Goal: Information Seeking & Learning: Check status

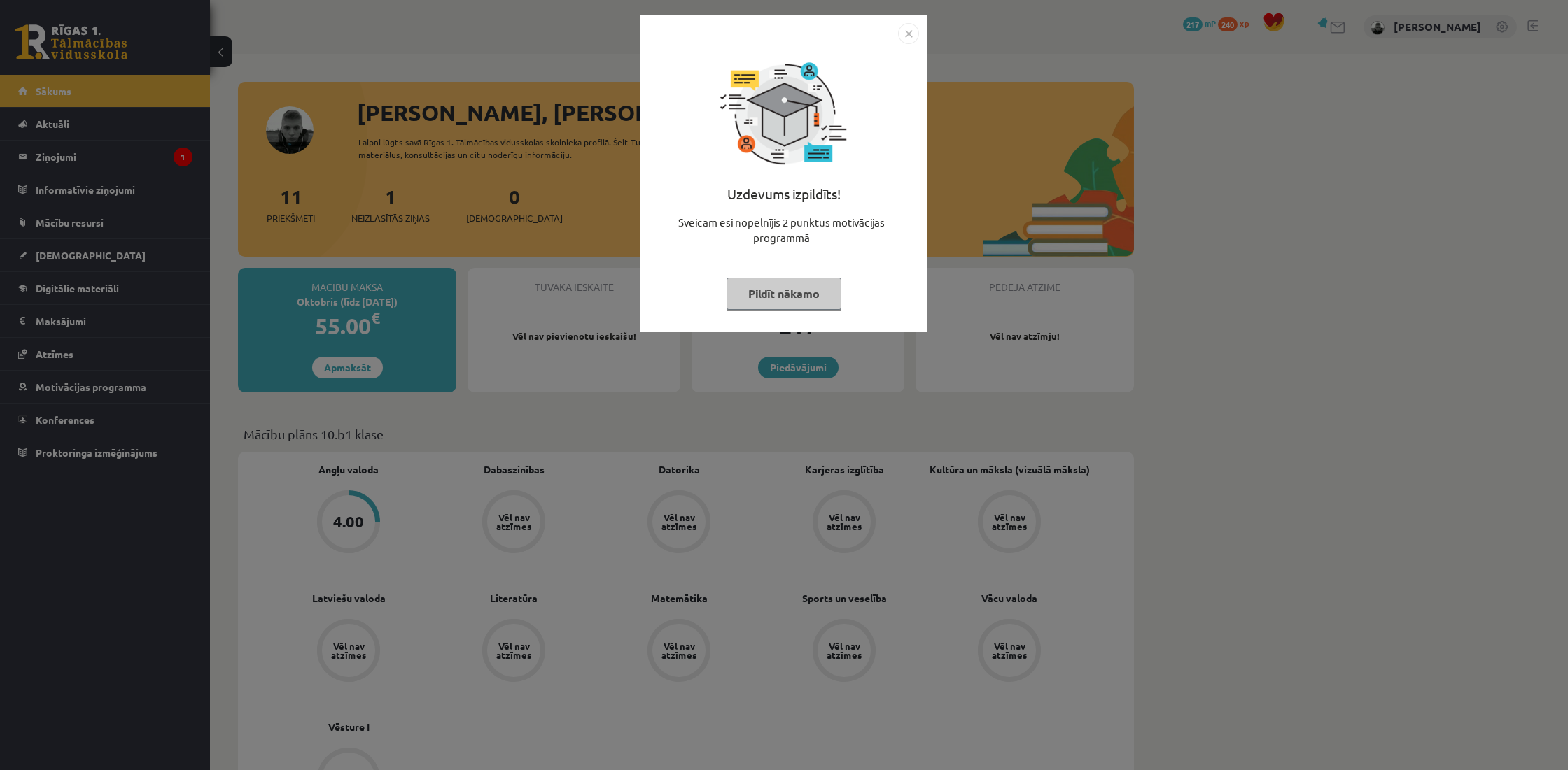
click at [839, 284] on button "Pildīt nākamo" at bounding box center [784, 294] width 115 height 32
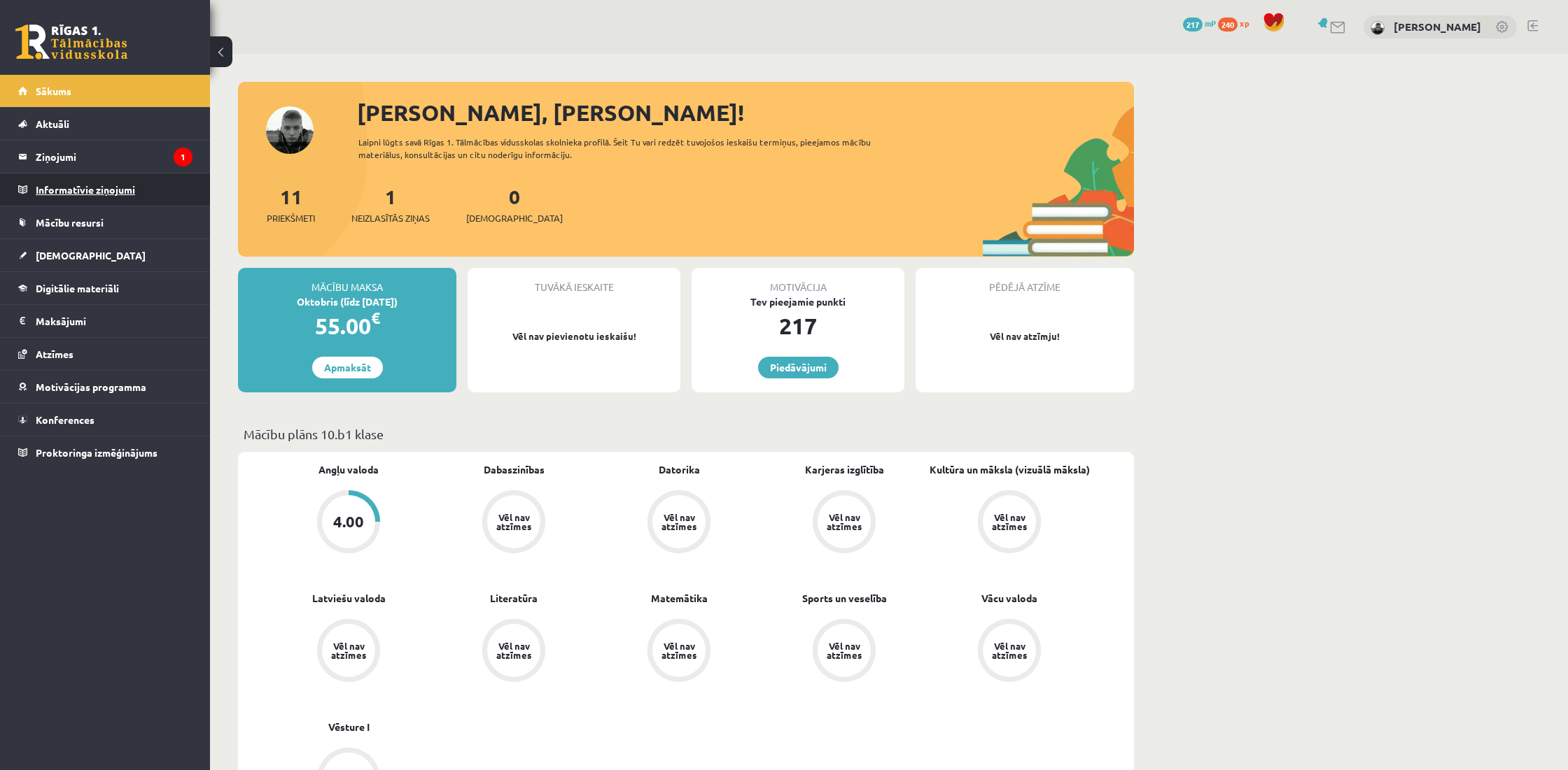
click at [141, 174] on legend "Informatīvie ziņojumi 0" at bounding box center [114, 190] width 157 height 32
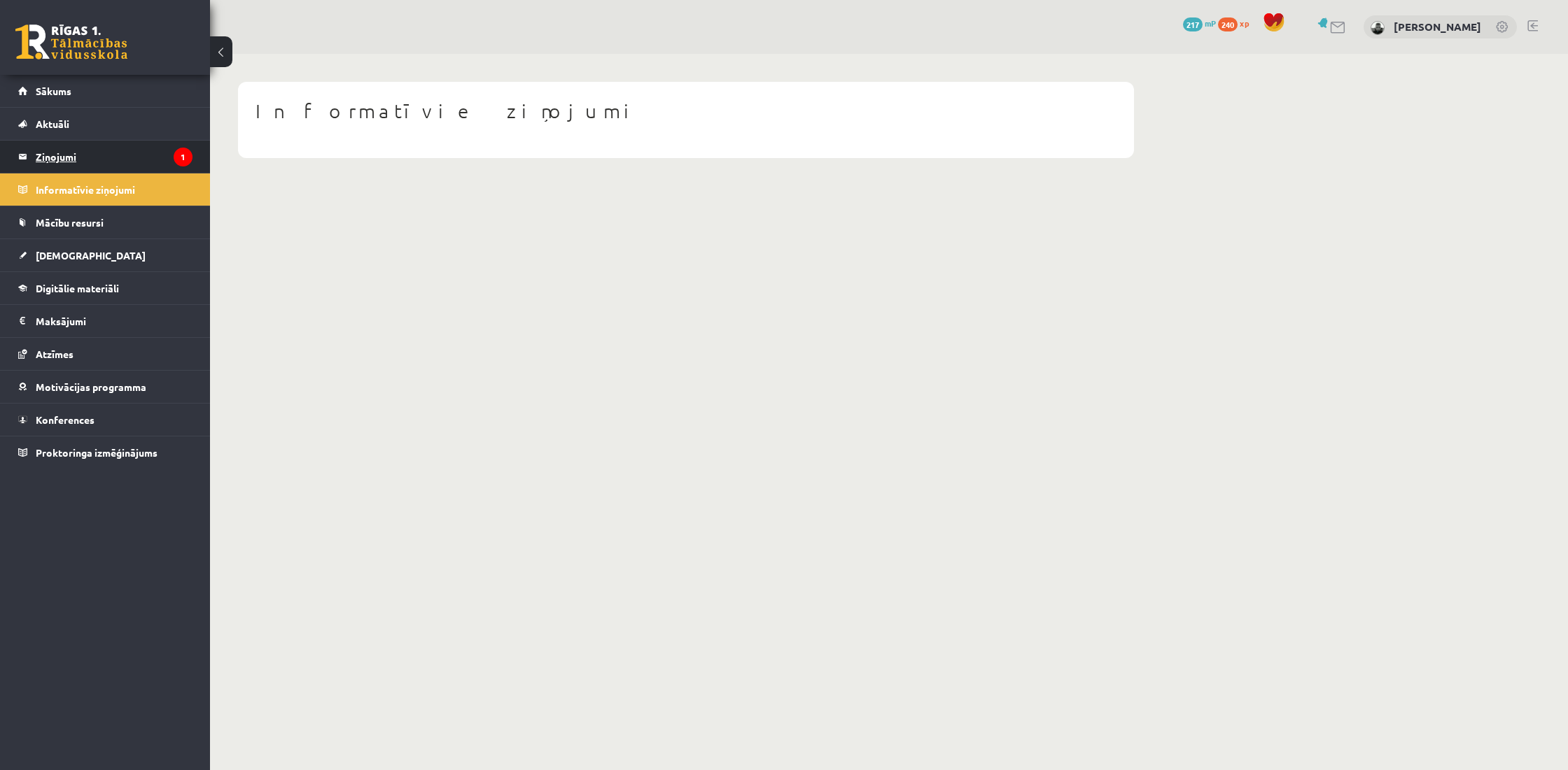
click at [133, 155] on legend "Ziņojumi 1" at bounding box center [114, 157] width 157 height 32
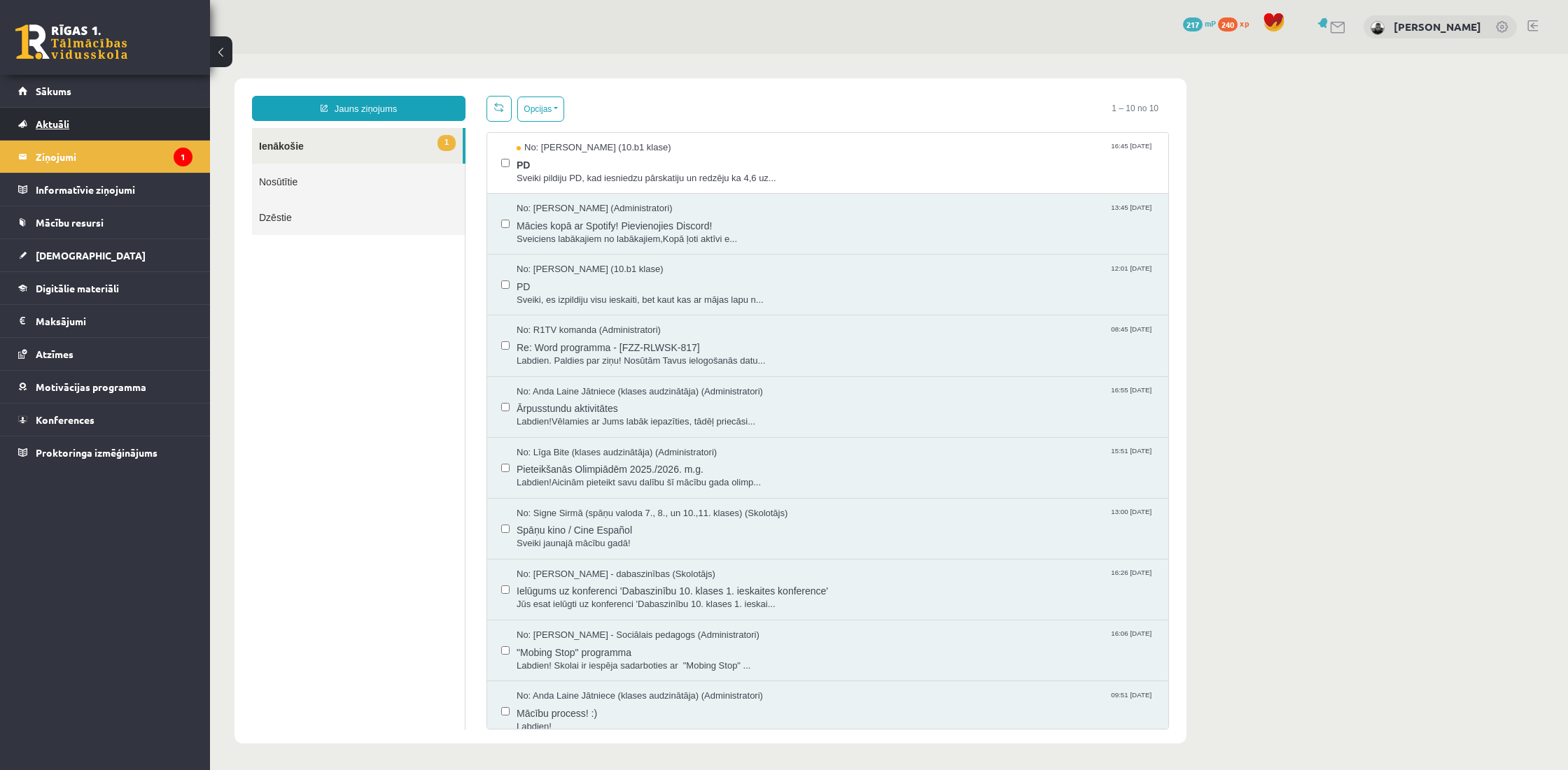
click at [58, 122] on span "Aktuāli" at bounding box center [53, 124] width 34 height 13
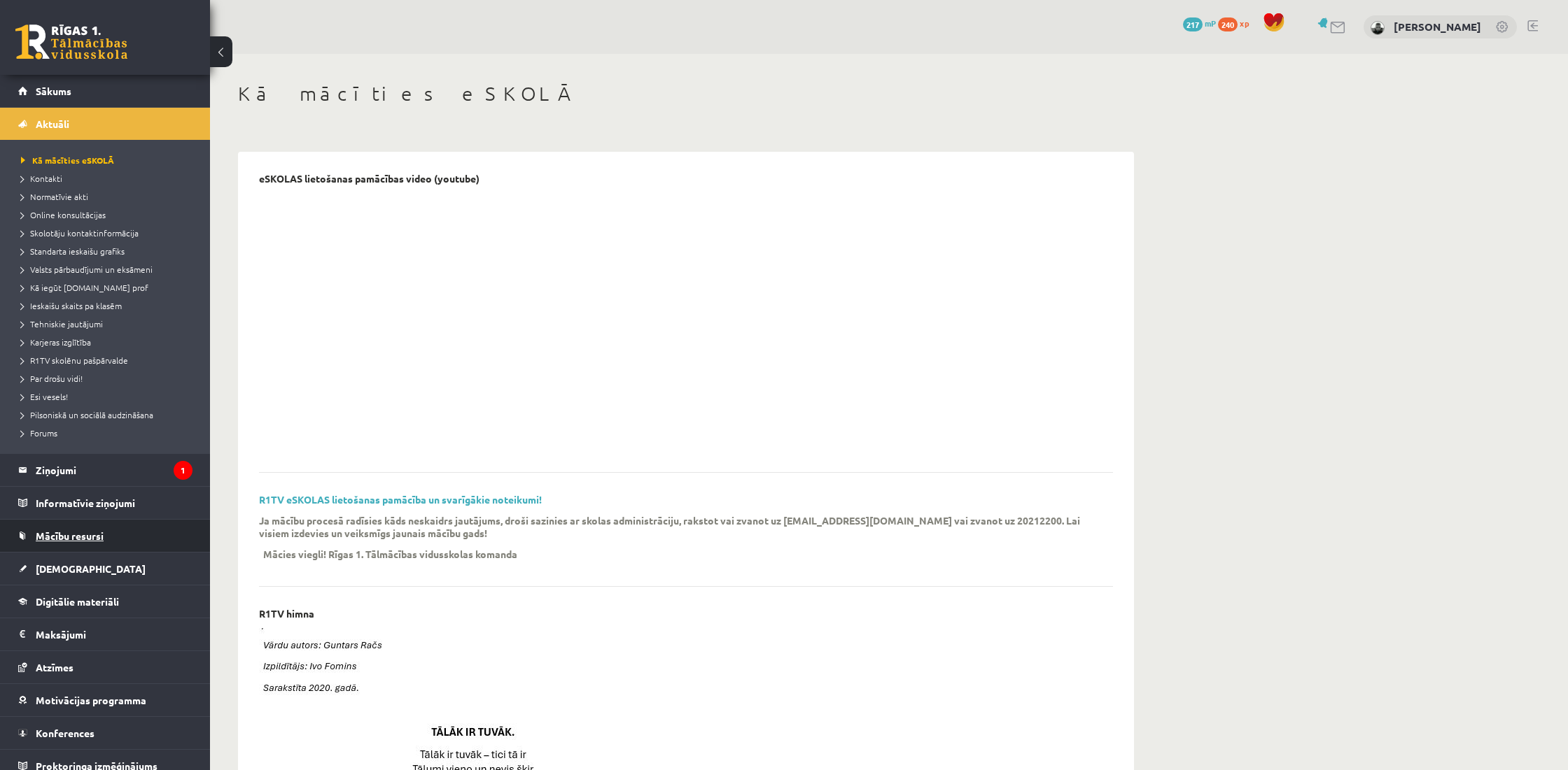
click at [94, 528] on link "Mācību resursi" at bounding box center [106, 536] width 174 height 32
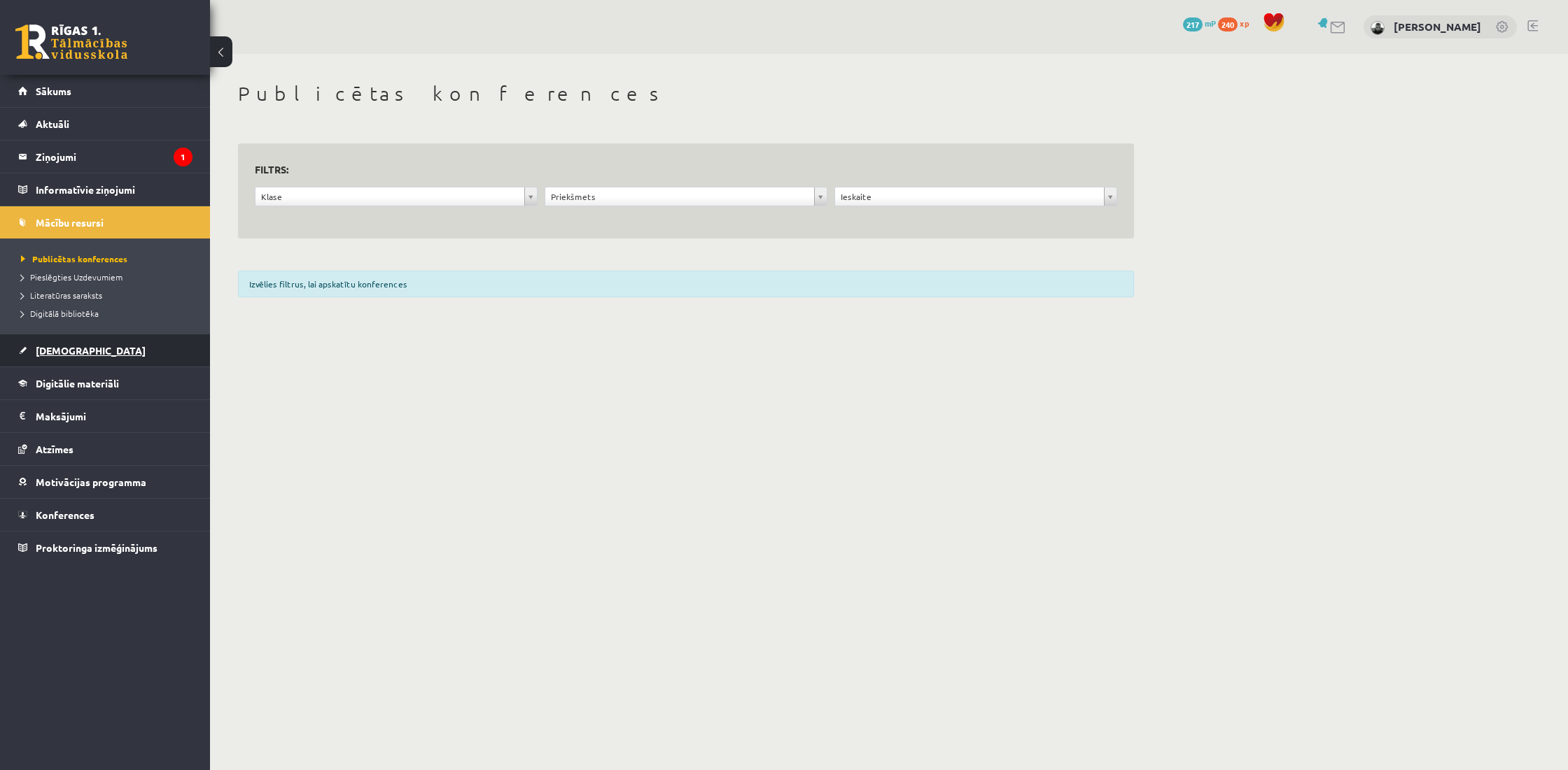
click at [106, 347] on link "[DEMOGRAPHIC_DATA]" at bounding box center [106, 351] width 174 height 32
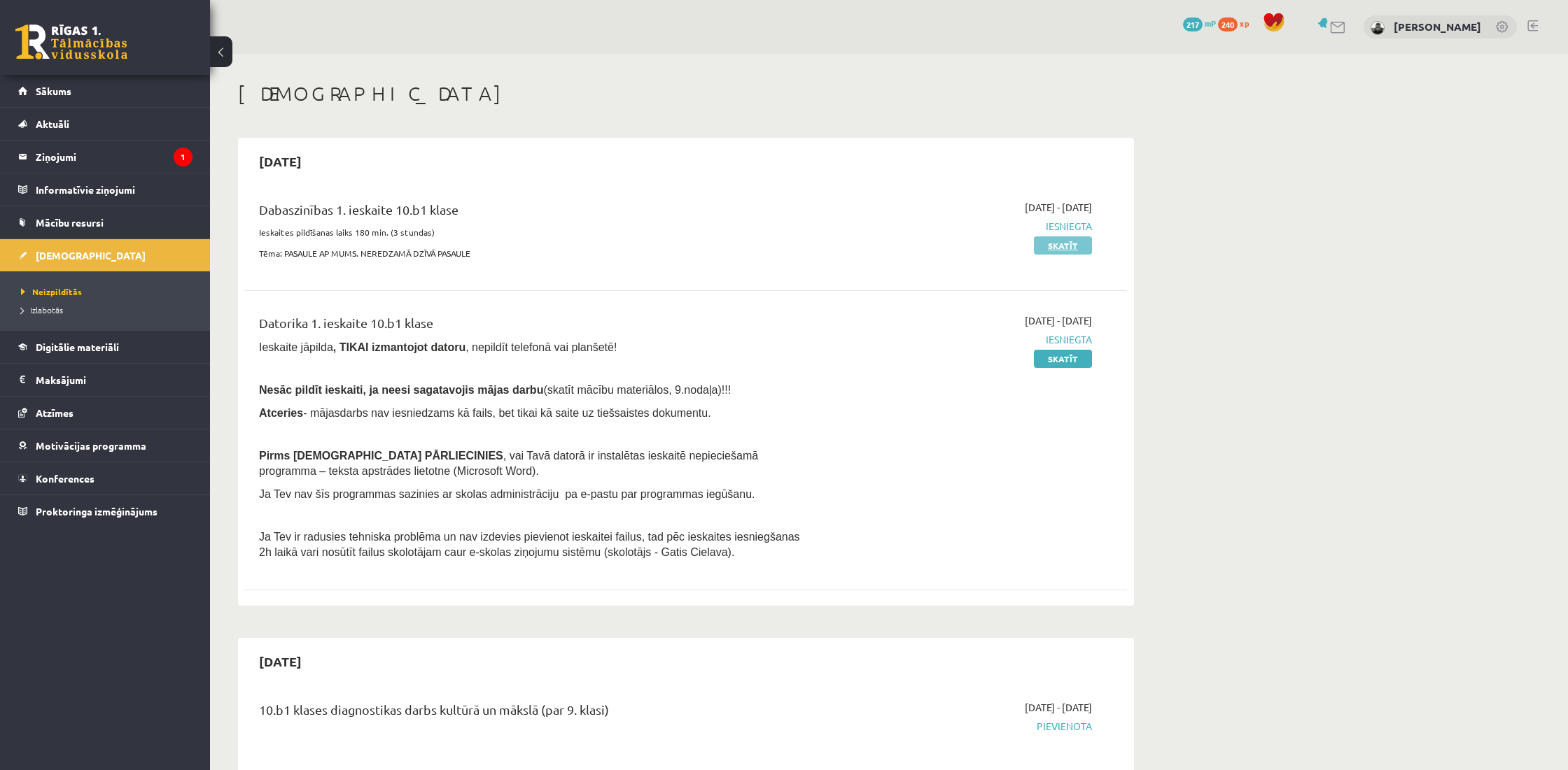
click at [1053, 247] on link "Skatīt" at bounding box center [1063, 245] width 58 height 18
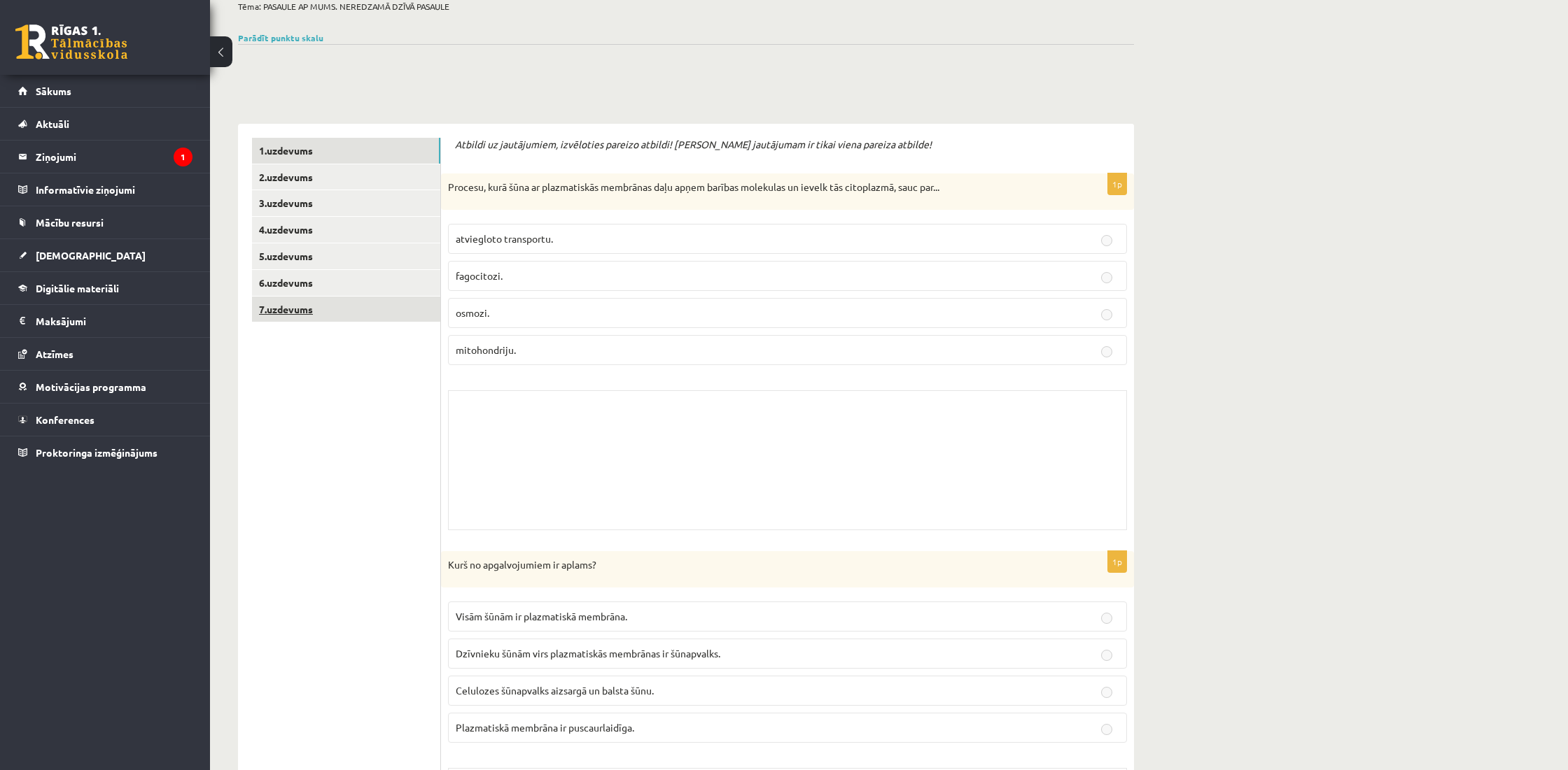
scroll to position [129, 0]
click at [80, 322] on legend "Maksājumi 0" at bounding box center [114, 321] width 157 height 32
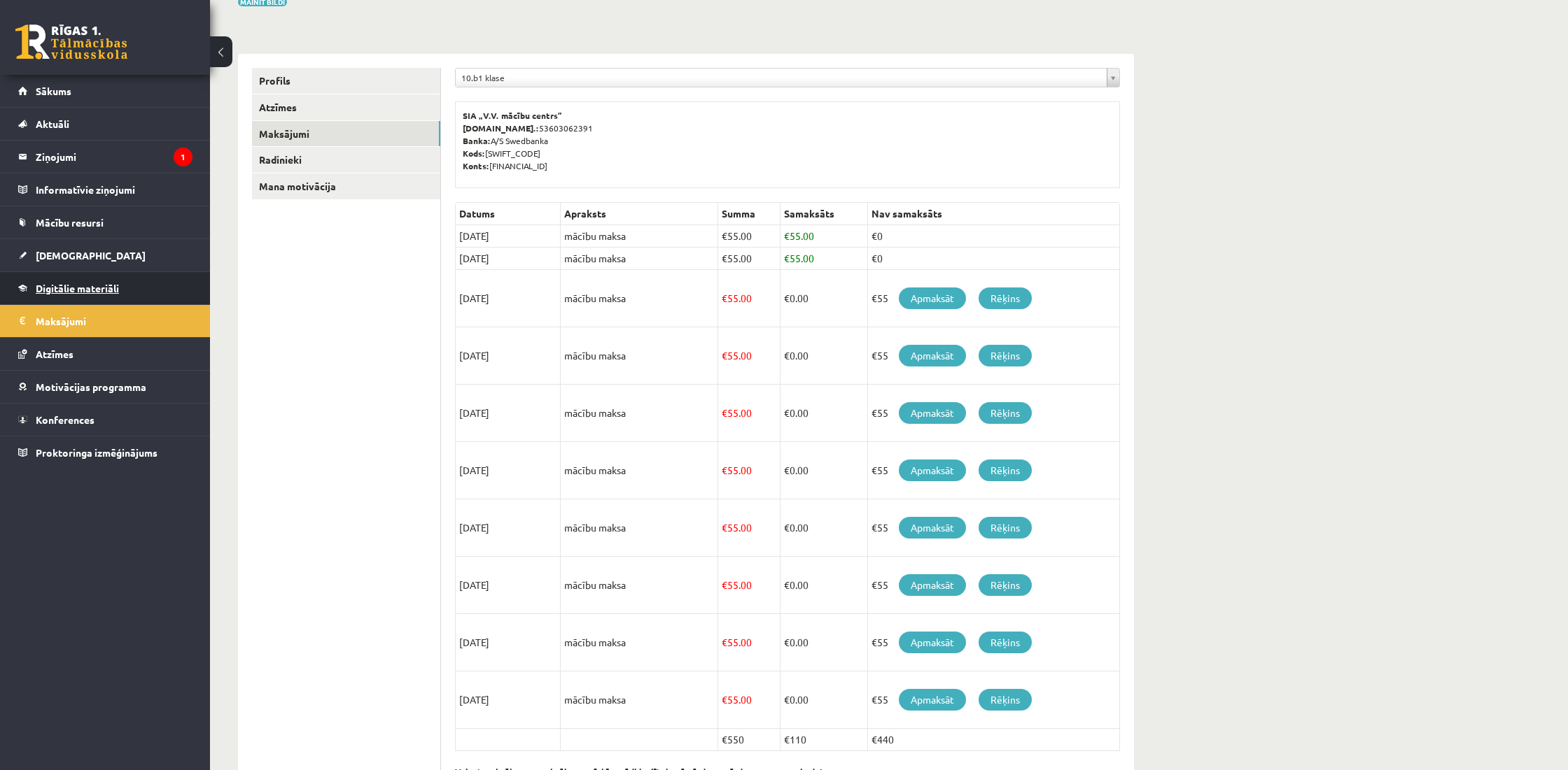
click at [88, 293] on span "Digitālie materiāli" at bounding box center [77, 288] width 83 height 13
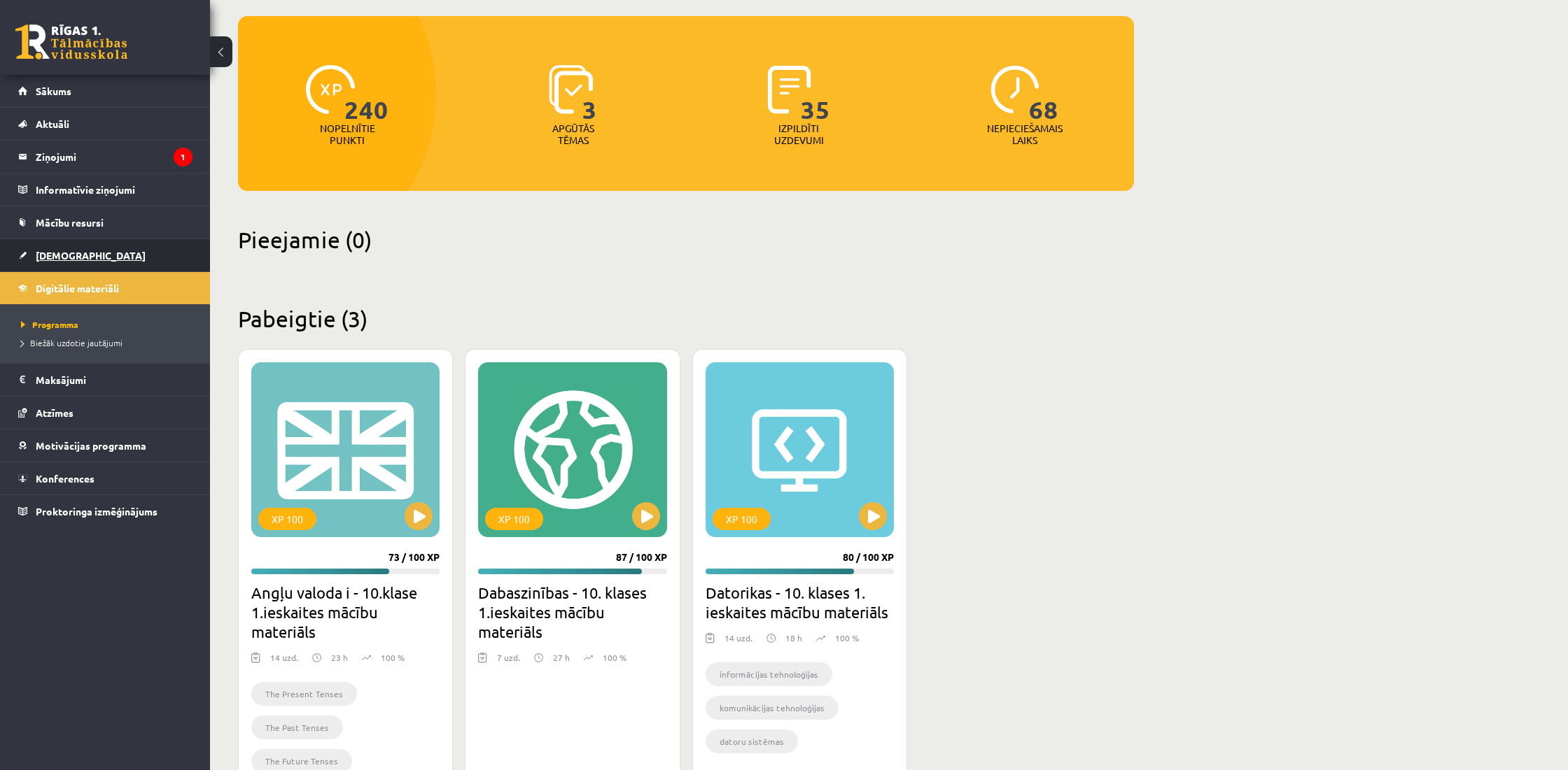
click at [85, 257] on link "[DEMOGRAPHIC_DATA]" at bounding box center [106, 255] width 174 height 32
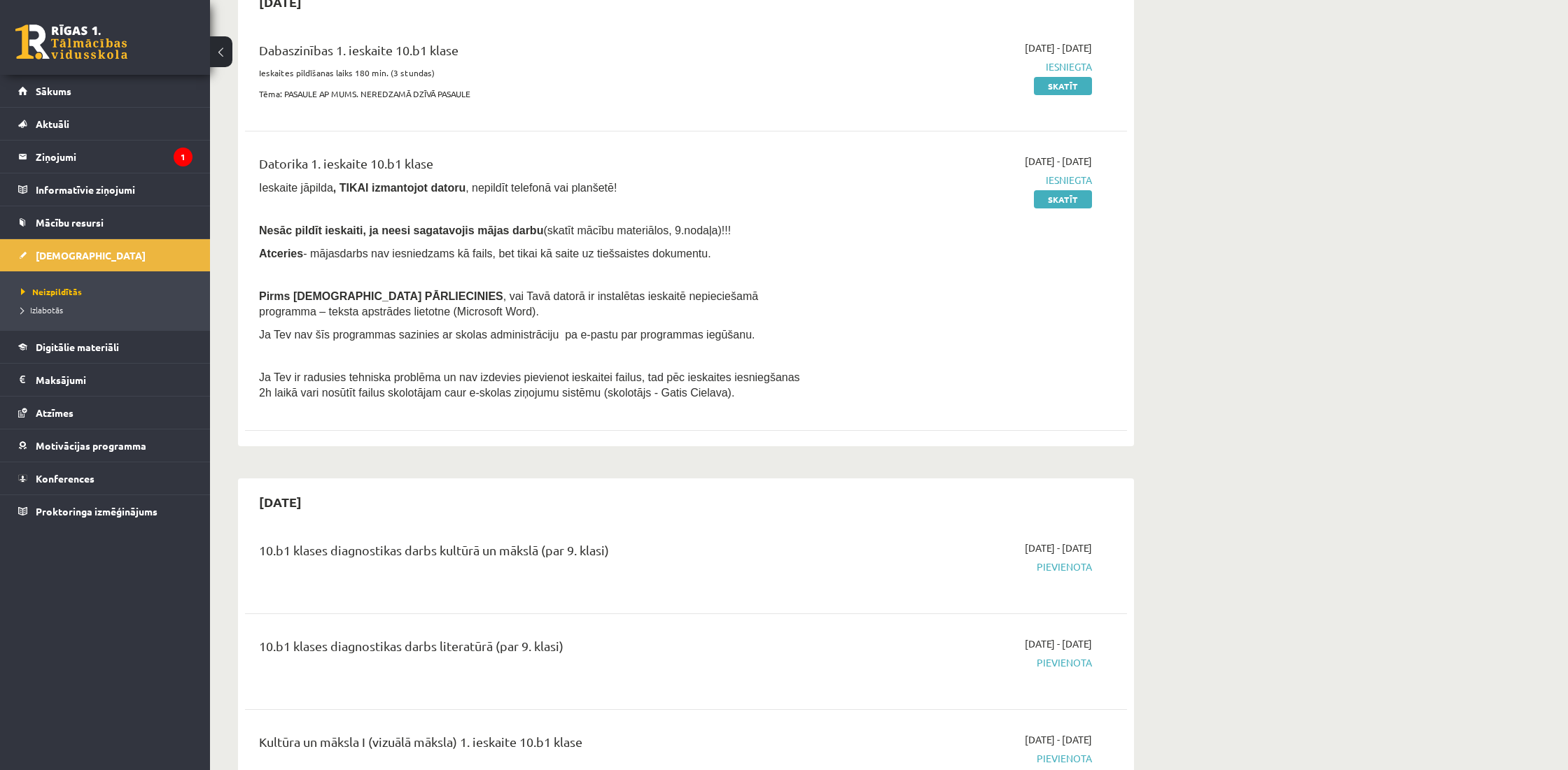
scroll to position [160, 0]
click at [1069, 195] on link "Skatīt" at bounding box center [1063, 199] width 58 height 18
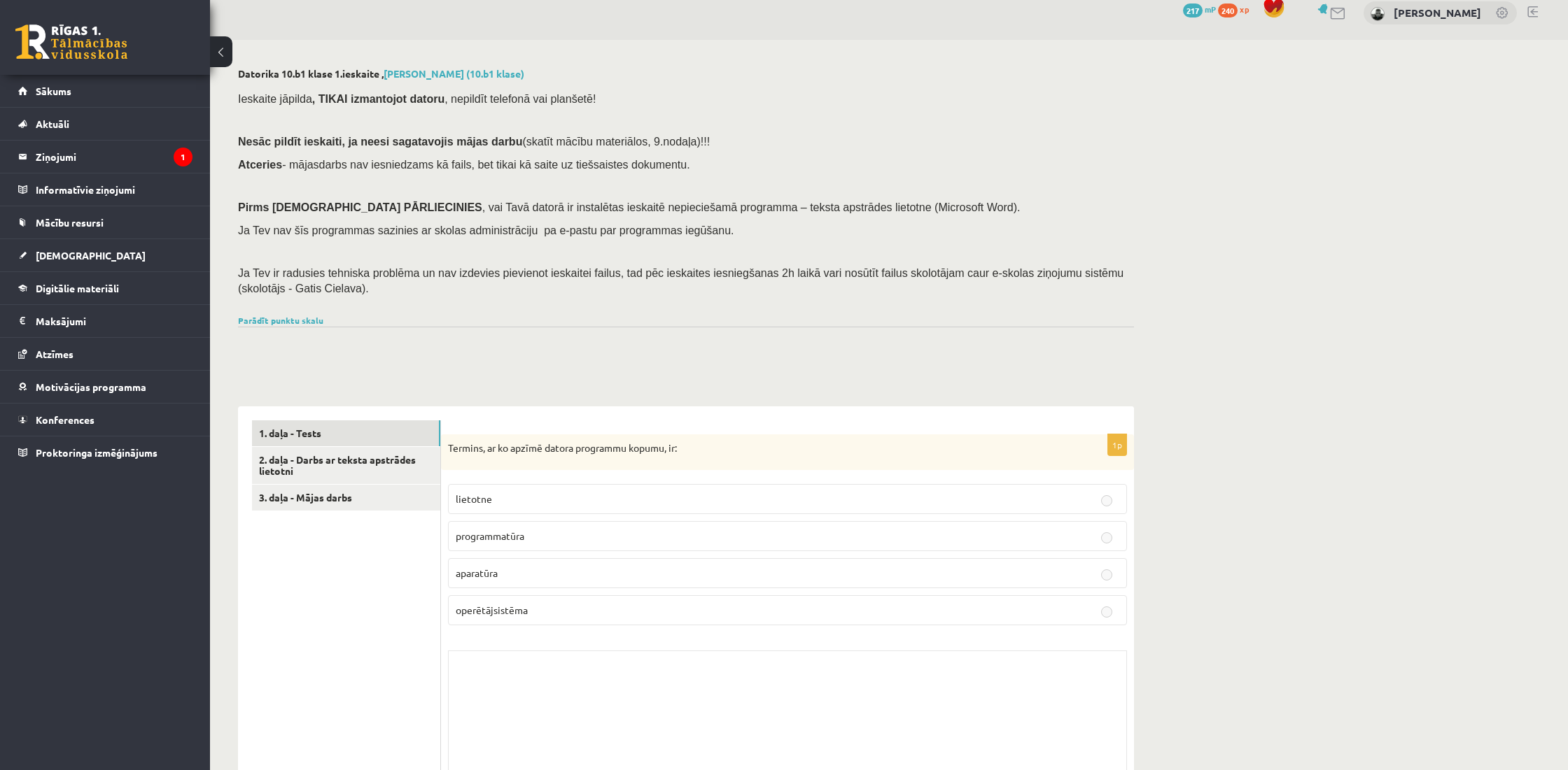
scroll to position [21, 0]
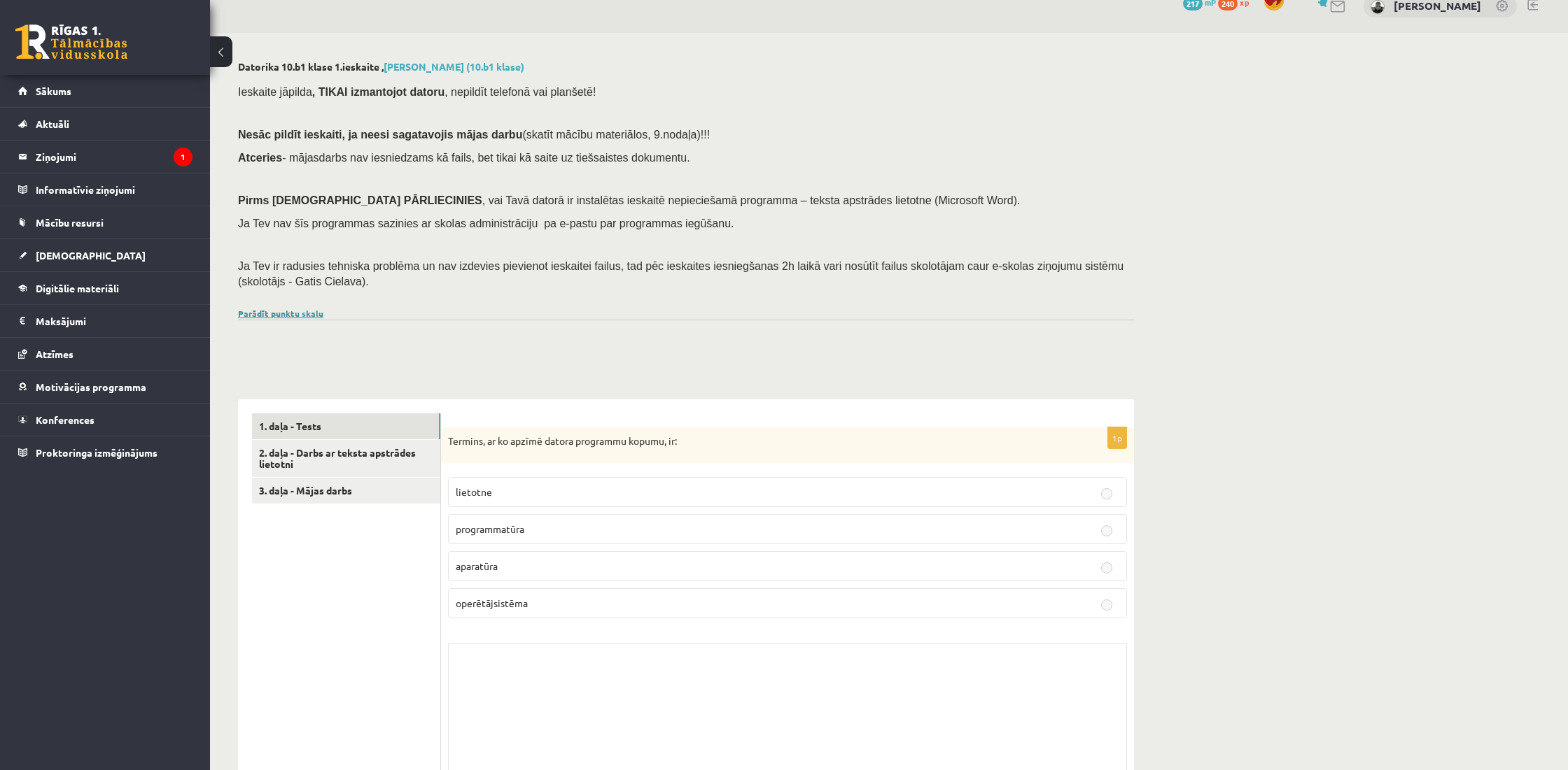
click at [287, 307] on div "Parādīt punktu skalu Atzīme No Līdz 1 0 11 2 12 16 3 17 22 4 23 27 5 28 33 6 34…" at bounding box center [686, 314] width 896 height 13
click at [286, 320] on div at bounding box center [686, 337] width 896 height 34
click at [290, 311] on link "Parādīt punktu skalu" at bounding box center [280, 314] width 85 height 11
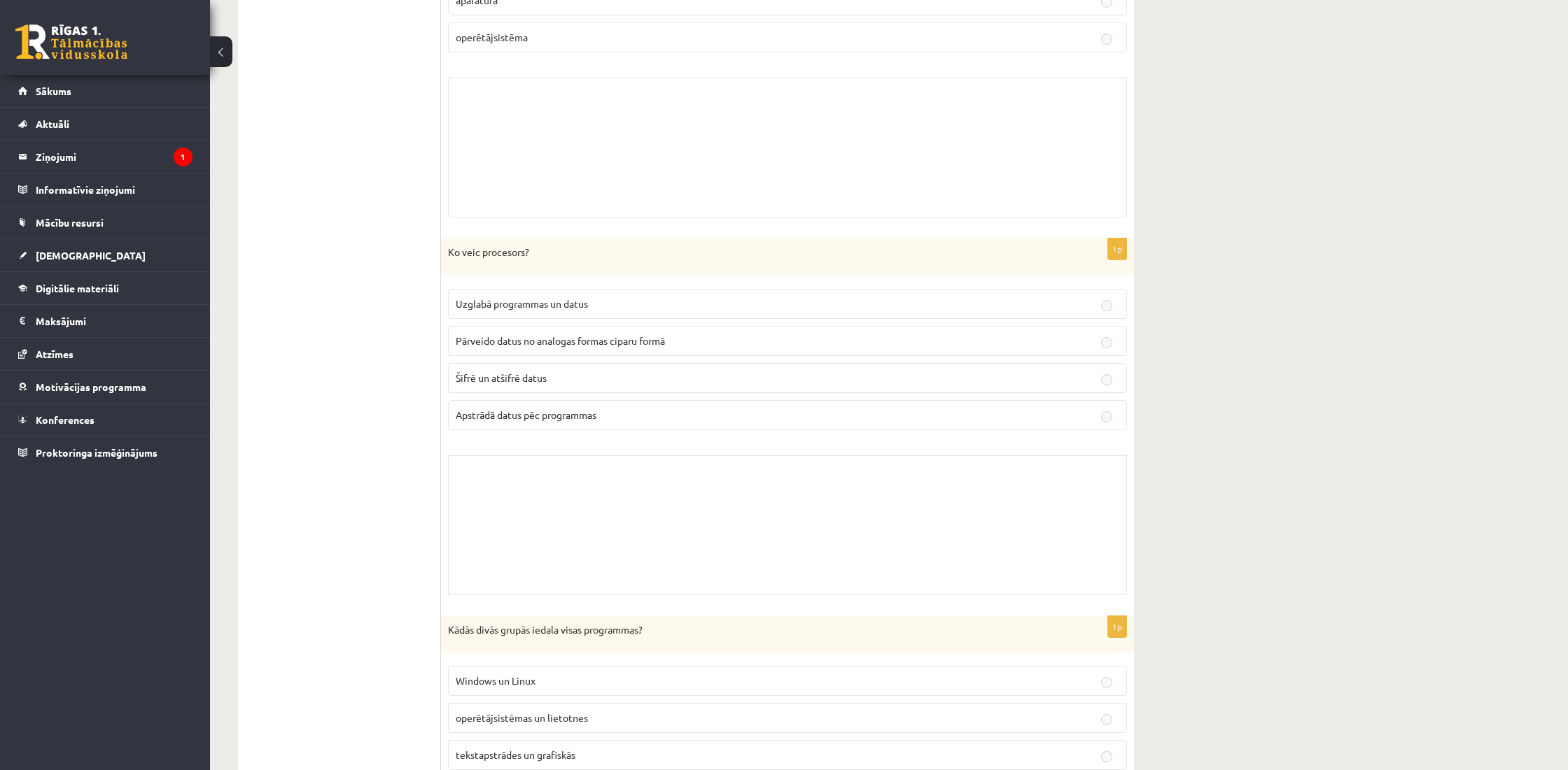
scroll to position [1846, 0]
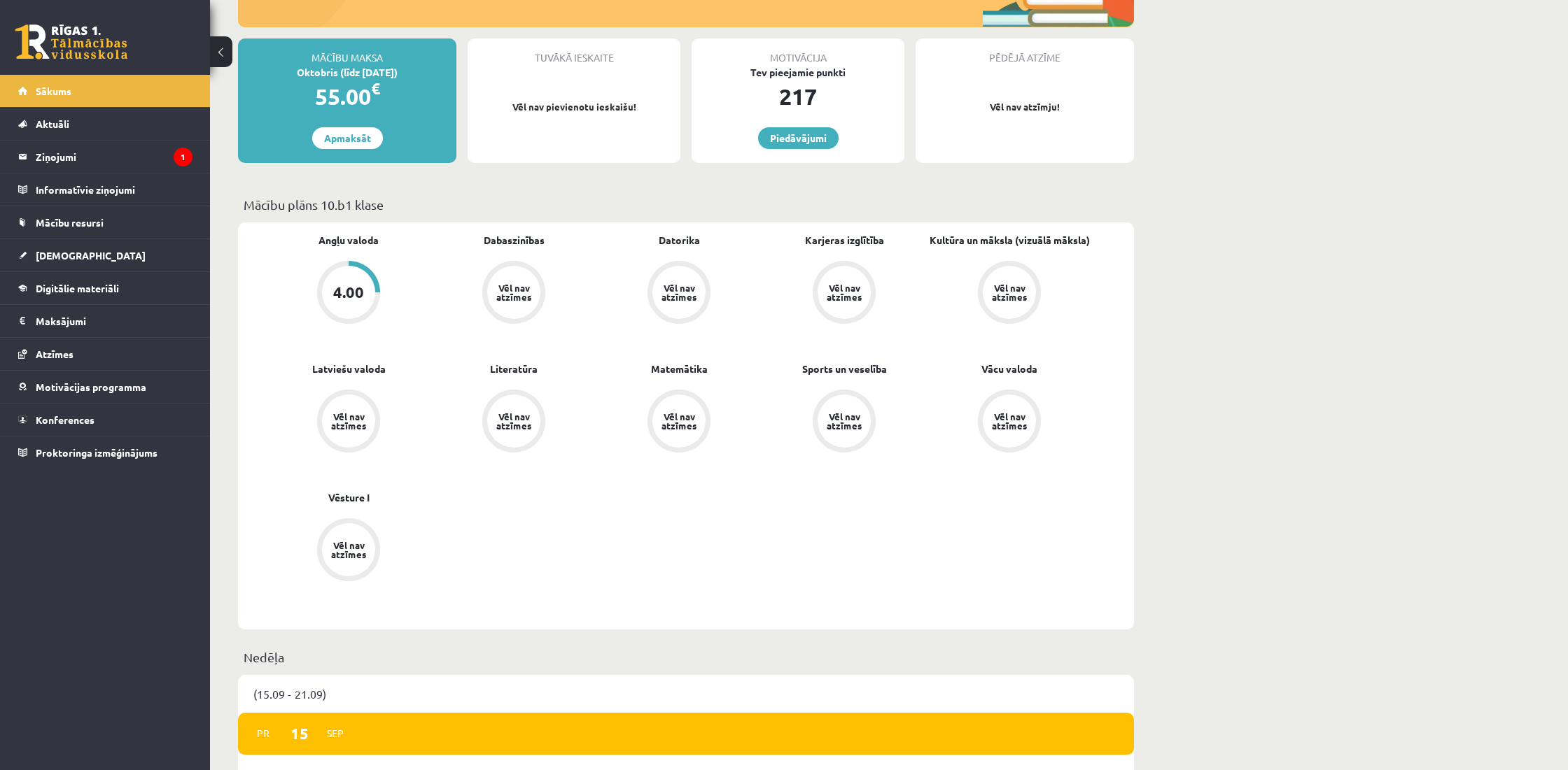
scroll to position [196, 0]
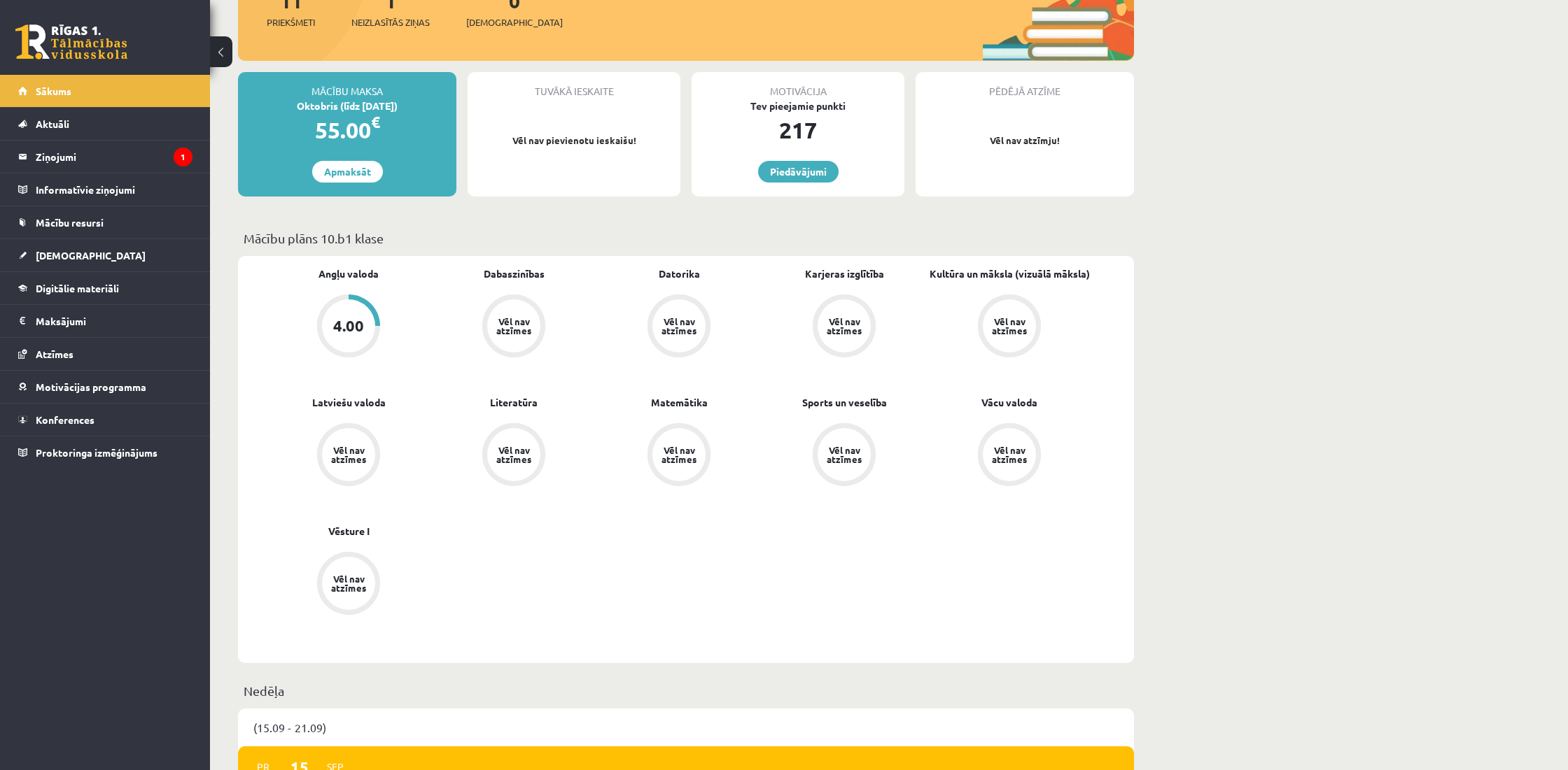
click at [342, 323] on div "4.00" at bounding box center [349, 326] width 31 height 15
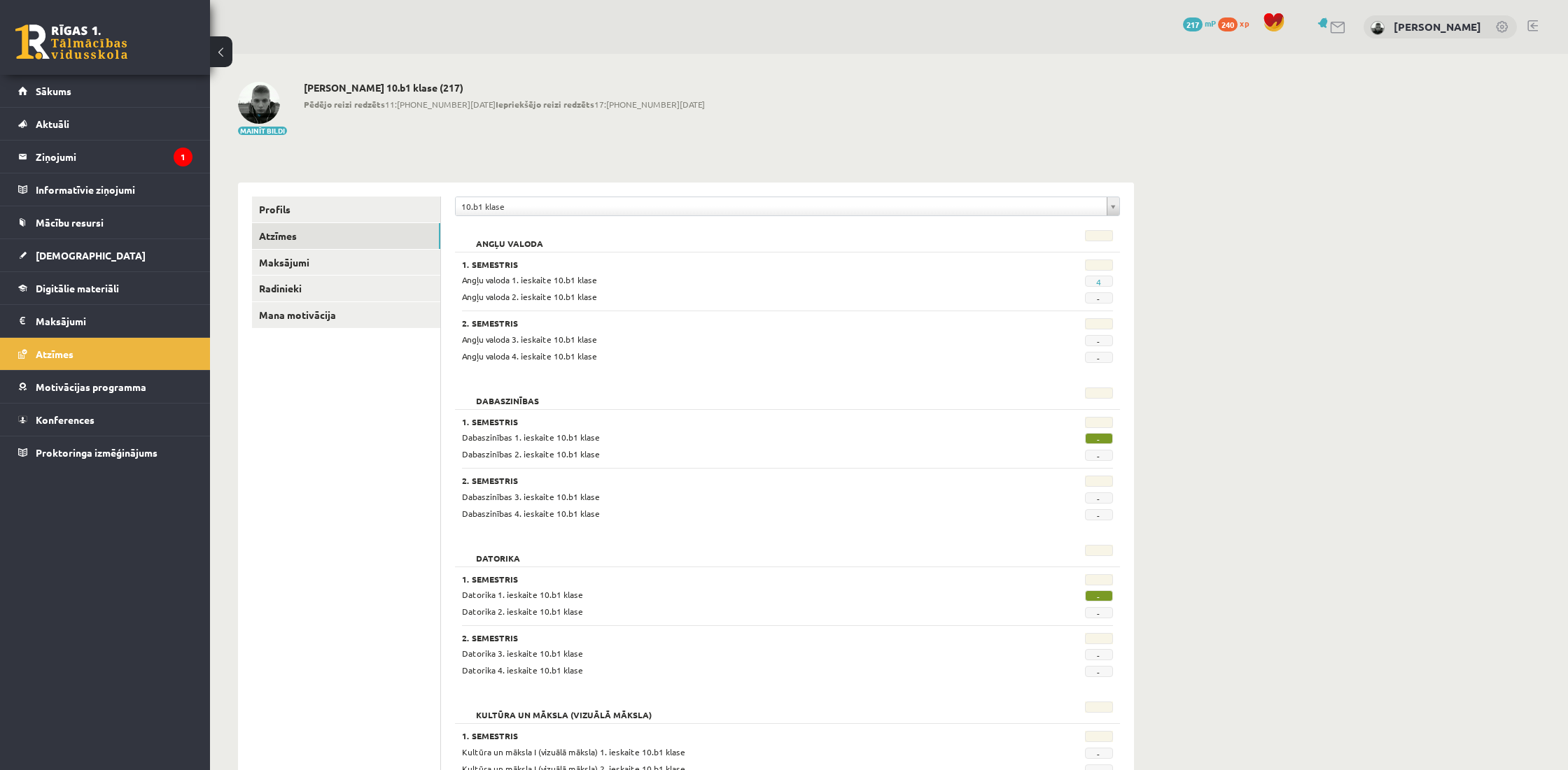
click at [1092, 278] on span "4" at bounding box center [1099, 281] width 28 height 11
click at [137, 89] on link "Sākums" at bounding box center [106, 91] width 174 height 32
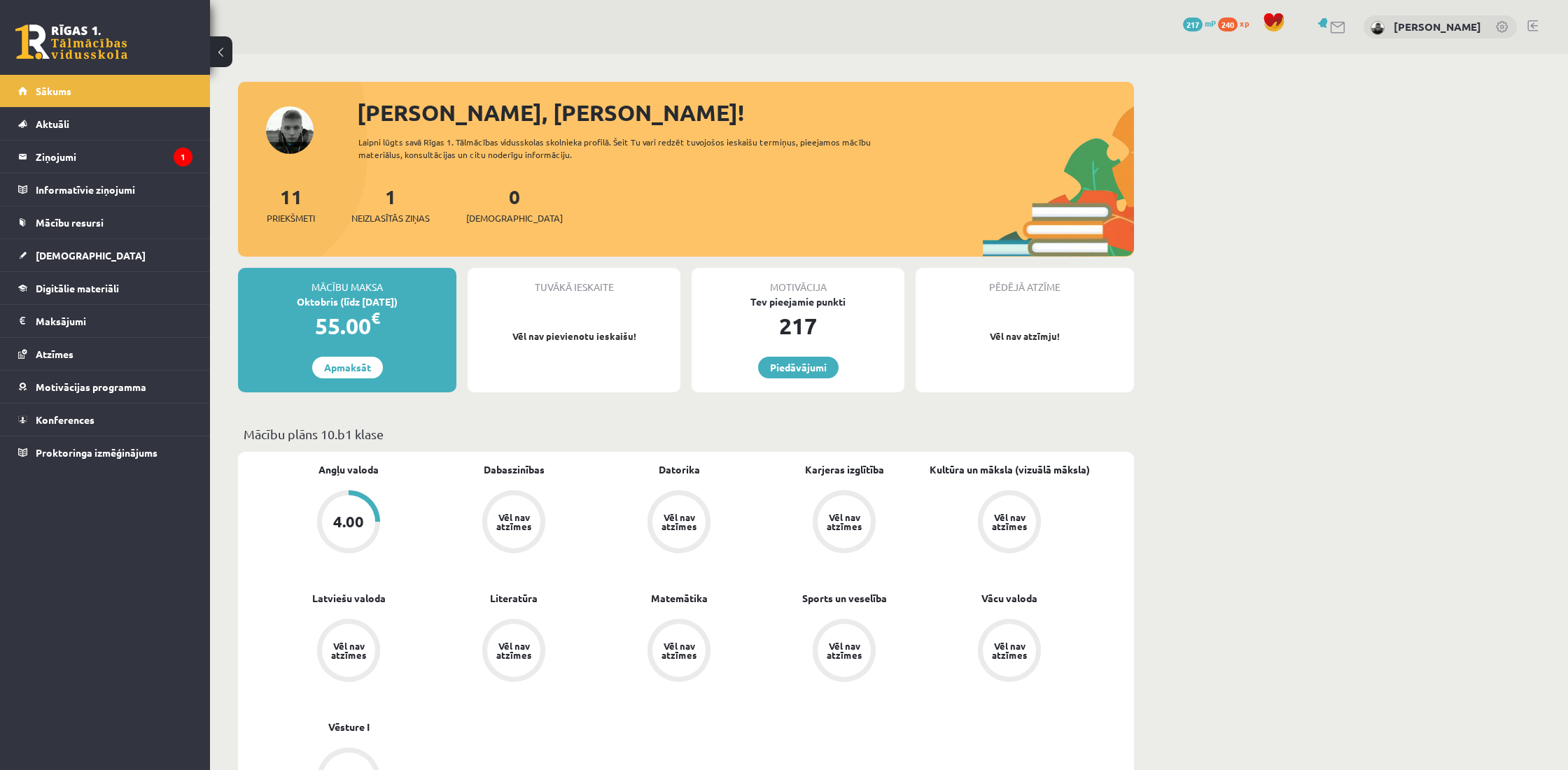
click at [1529, 27] on link at bounding box center [1532, 26] width 11 height 11
